Goal: Complete application form

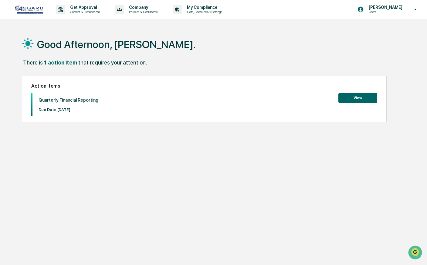
click at [347, 96] on button "View" at bounding box center [358, 98] width 39 height 10
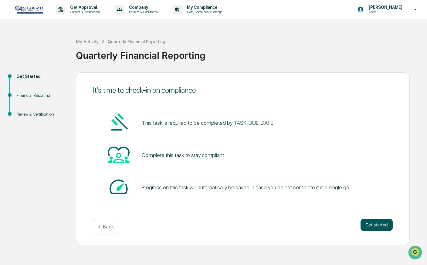
click at [372, 222] on button "Get started" at bounding box center [377, 224] width 32 height 12
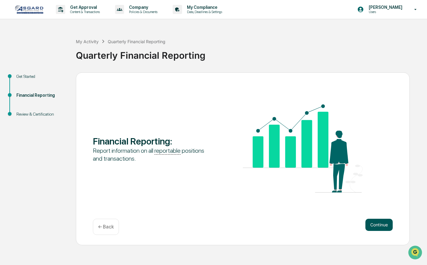
click at [374, 222] on button "Continue" at bounding box center [379, 224] width 27 height 12
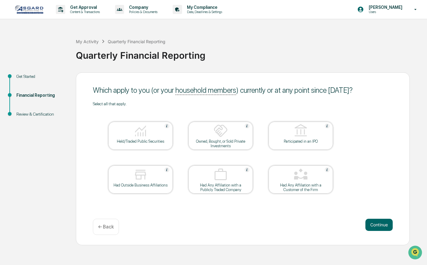
click at [166, 138] on div at bounding box center [140, 130] width 61 height 15
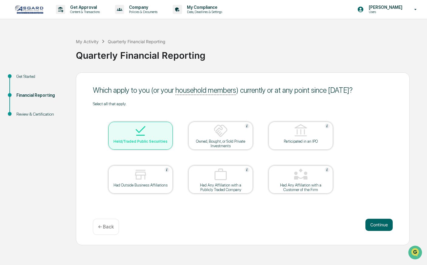
click at [165, 184] on div "Had Outside Business Affiliations" at bounding box center [140, 185] width 55 height 5
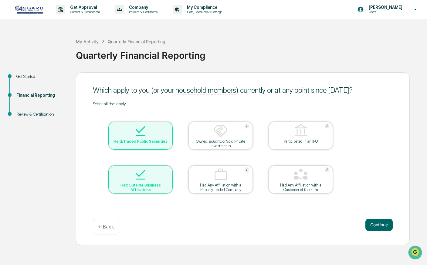
click at [210, 139] on div "Owned, Bought, or Sold Private Investments" at bounding box center [220, 143] width 55 height 9
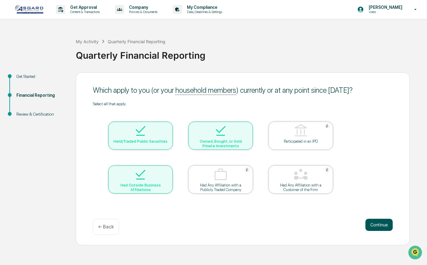
click at [379, 222] on button "Continue" at bounding box center [379, 224] width 27 height 12
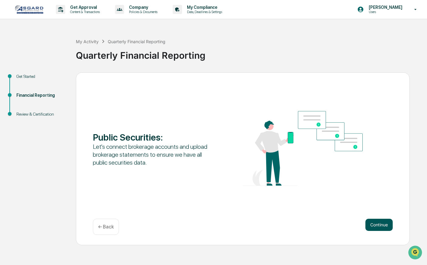
click at [376, 221] on button "Continue" at bounding box center [379, 224] width 27 height 12
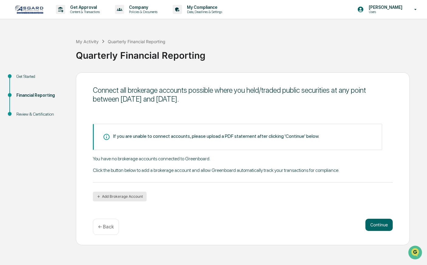
click at [107, 195] on button "Add Brokerage Account" at bounding box center [120, 196] width 54 height 10
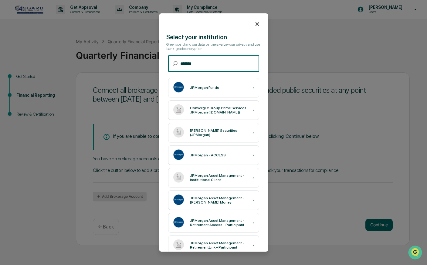
type input "********"
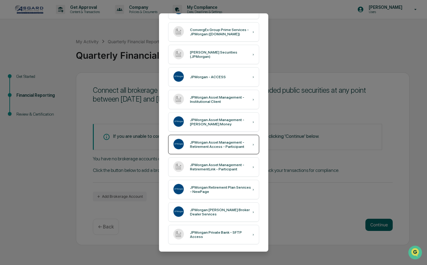
scroll to position [78, 0]
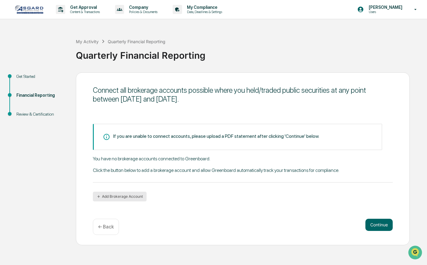
click at [129, 197] on button "Add Brokerage Account" at bounding box center [120, 196] width 54 height 10
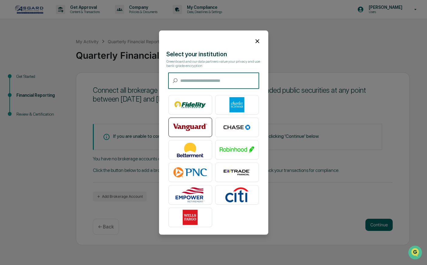
click at [196, 125] on img at bounding box center [190, 126] width 35 height 15
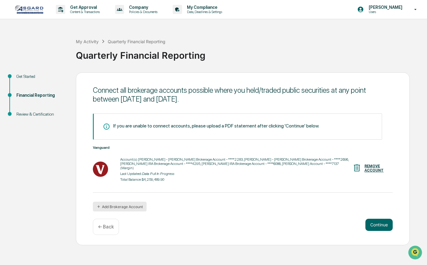
click at [133, 203] on button "Add Brokerage Account" at bounding box center [120, 206] width 54 height 10
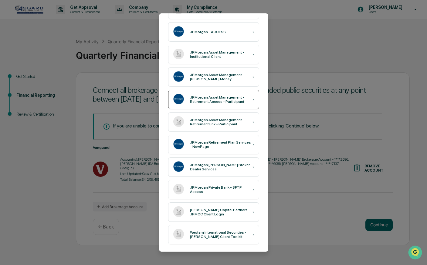
scroll to position [123, 0]
type input "**"
click at [207, 190] on div "JPMorgan Private Bank - SFTP Access" at bounding box center [221, 189] width 63 height 9
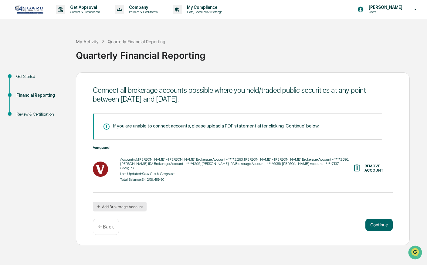
click at [122, 202] on button "Add Brokerage Account" at bounding box center [120, 206] width 54 height 10
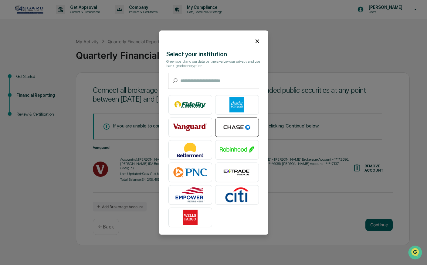
click at [231, 125] on img at bounding box center [237, 126] width 35 height 15
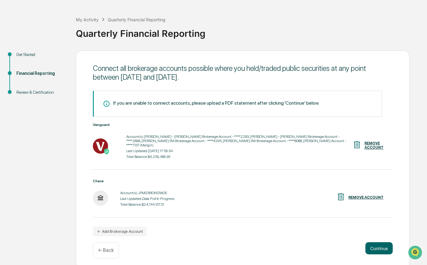
scroll to position [22, 0]
click at [129, 227] on button "Add Brokerage Account" at bounding box center [120, 232] width 54 height 10
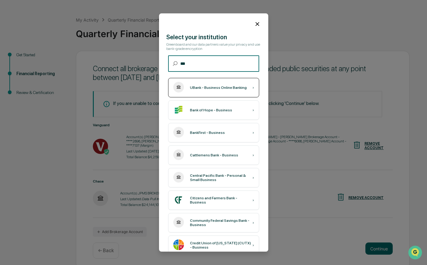
scroll to position [1, 0]
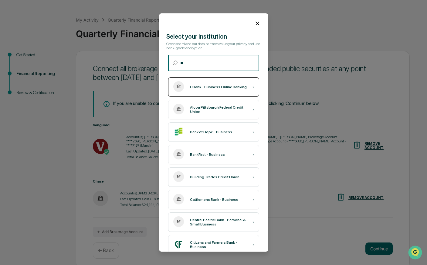
type input "*"
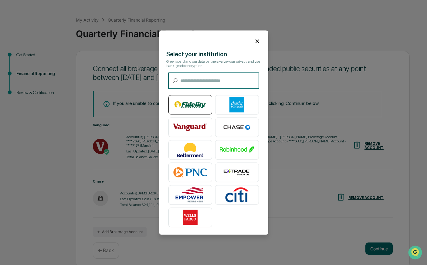
scroll to position [0, 0]
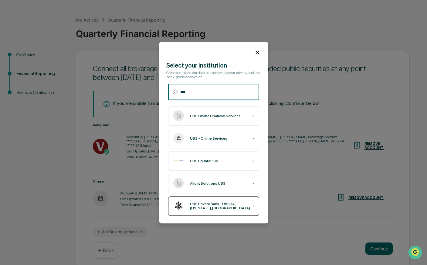
type input "***"
click at [207, 204] on div "UBS Private Bank - UBS AG, [US_STATE], [GEOGRAPHIC_DATA]" at bounding box center [221, 205] width 63 height 9
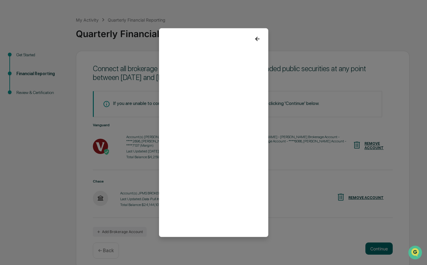
click at [258, 39] on icon at bounding box center [257, 38] width 7 height 7
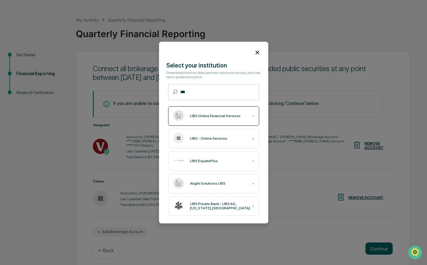
click at [224, 115] on div "UBS Online Financial Services" at bounding box center [215, 116] width 51 height 4
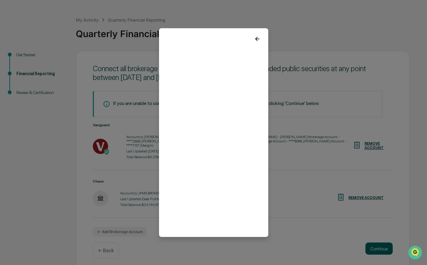
click at [258, 38] on icon at bounding box center [257, 38] width 7 height 7
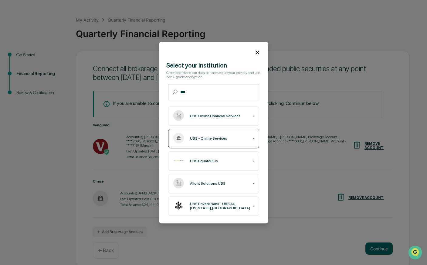
click at [213, 138] on div "UBS - Online Services" at bounding box center [208, 138] width 37 height 4
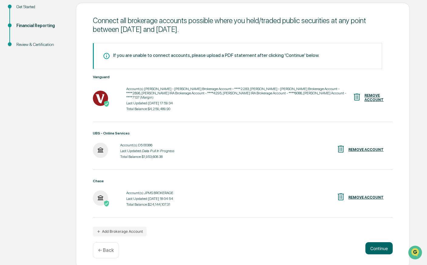
scroll to position [69, 0]
click at [378, 244] on button "Continue" at bounding box center [379, 248] width 27 height 12
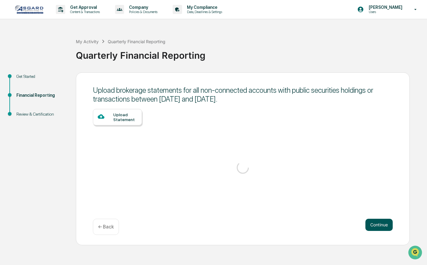
scroll to position [0, 0]
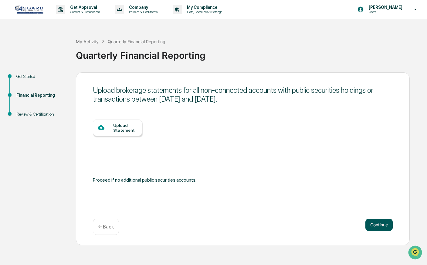
click at [378, 225] on button "Continue" at bounding box center [379, 224] width 27 height 12
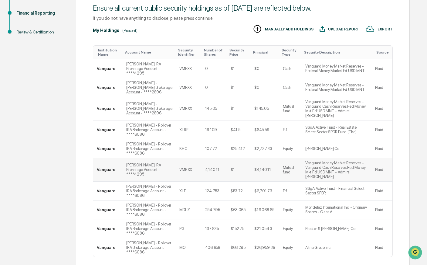
scroll to position [82, 0]
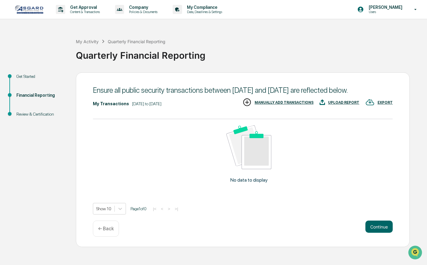
scroll to position [3, 0]
click at [375, 232] on button "Continue" at bounding box center [379, 226] width 27 height 12
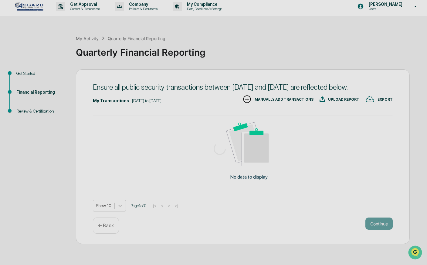
scroll to position [0, 0]
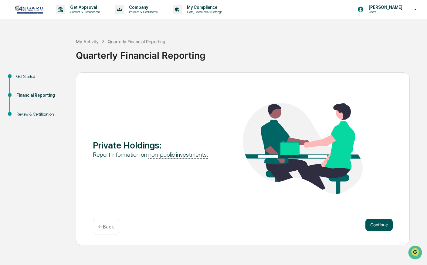
click at [376, 222] on button "Continue" at bounding box center [379, 224] width 27 height 12
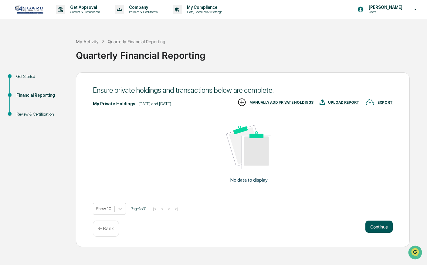
click at [379, 232] on button "Continue" at bounding box center [379, 226] width 27 height 12
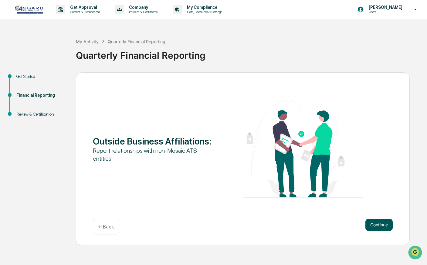
click at [379, 223] on button "Continue" at bounding box center [379, 224] width 27 height 12
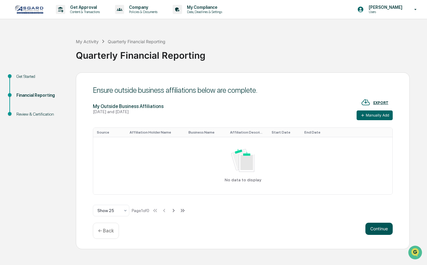
click at [379, 223] on button "Continue" at bounding box center [379, 228] width 27 height 12
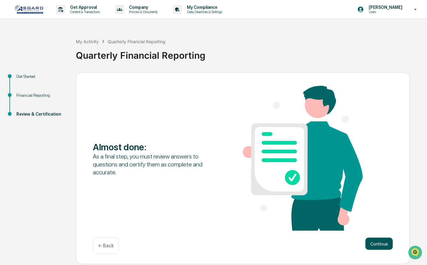
click at [382, 242] on button "Continue" at bounding box center [379, 243] width 27 height 12
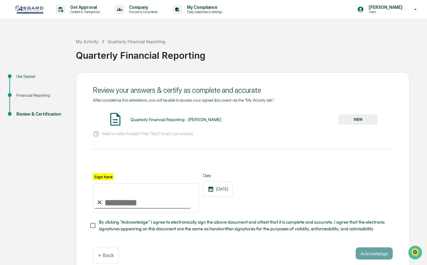
click at [120, 205] on input "Sign here" at bounding box center [146, 197] width 106 height 29
type input "**********"
click at [368, 251] on button "Acknowledge" at bounding box center [374, 253] width 37 height 12
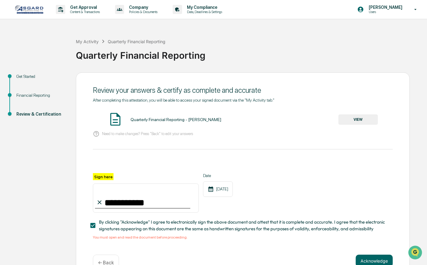
scroll to position [15, 0]
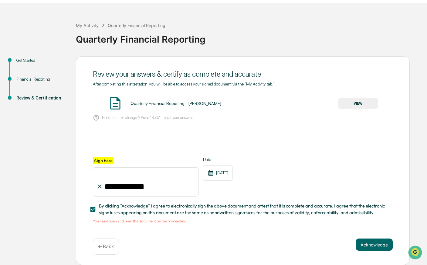
click at [371, 104] on button "VIEW" at bounding box center [358, 103] width 39 height 10
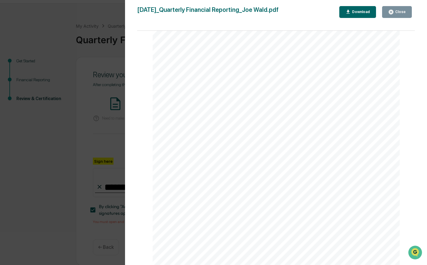
click at [400, 15] on div "Close" at bounding box center [397, 12] width 18 height 6
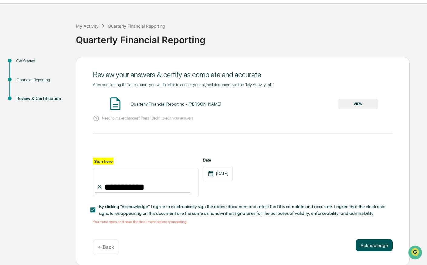
click at [382, 243] on button "Acknowledge" at bounding box center [374, 245] width 37 height 12
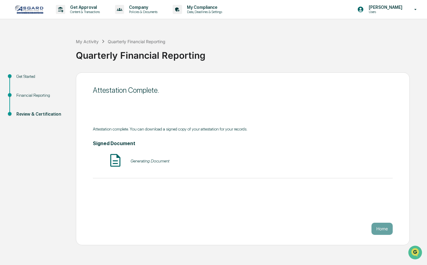
scroll to position [0, 0]
click at [369, 161] on button "VIEW" at bounding box center [358, 161] width 39 height 10
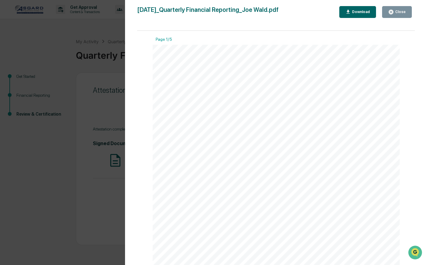
click at [398, 13] on div "Close" at bounding box center [400, 12] width 12 height 4
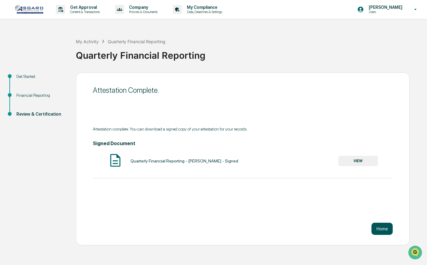
click at [383, 229] on button "Home" at bounding box center [382, 228] width 21 height 12
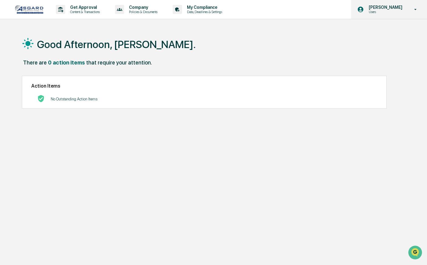
click at [396, 12] on p "Users" at bounding box center [385, 12] width 42 height 4
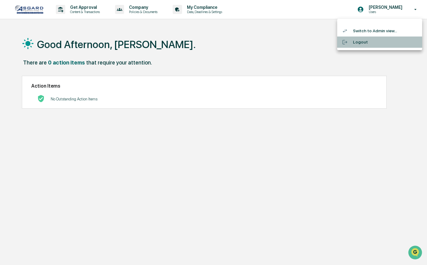
click at [363, 43] on li "Logout" at bounding box center [379, 41] width 85 height 11
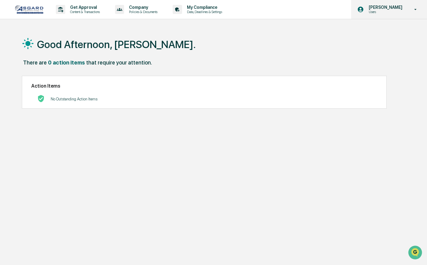
click at [391, 12] on p "Users" at bounding box center [385, 12] width 42 height 4
